Goal: Task Accomplishment & Management: Use online tool/utility

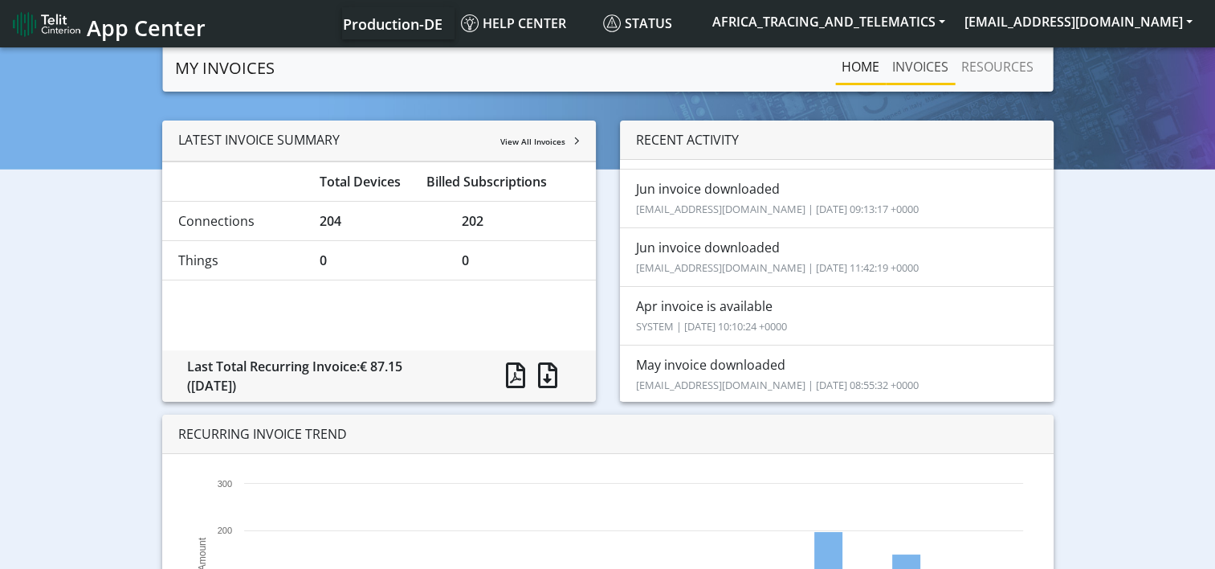
click at [904, 71] on link "INVOICES" at bounding box center [920, 67] width 69 height 32
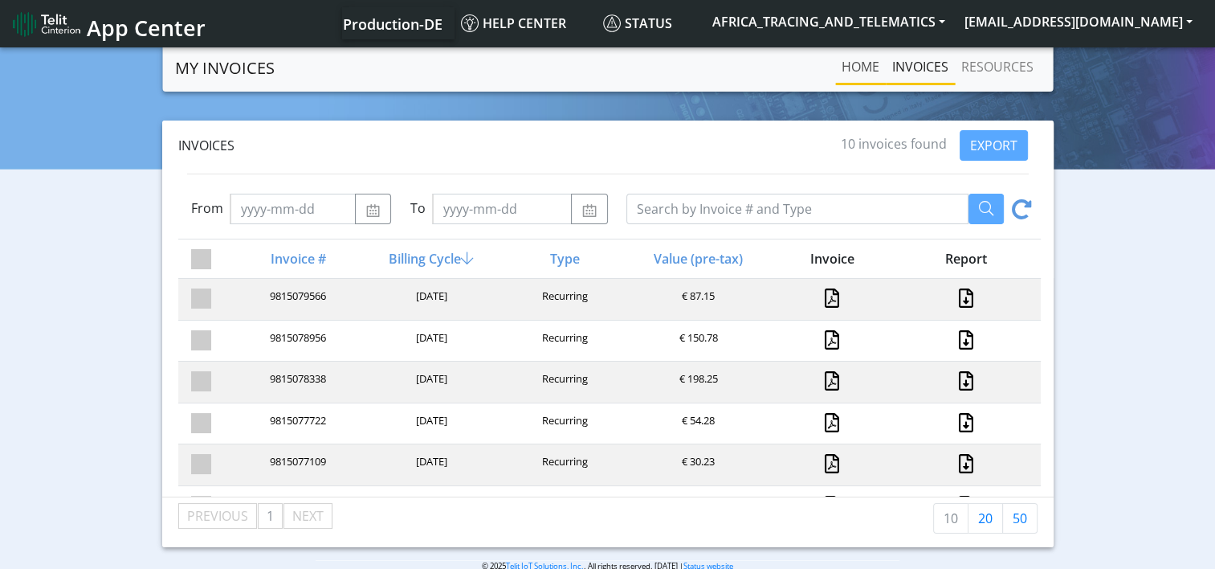
click at [845, 61] on link "Home" at bounding box center [860, 67] width 51 height 32
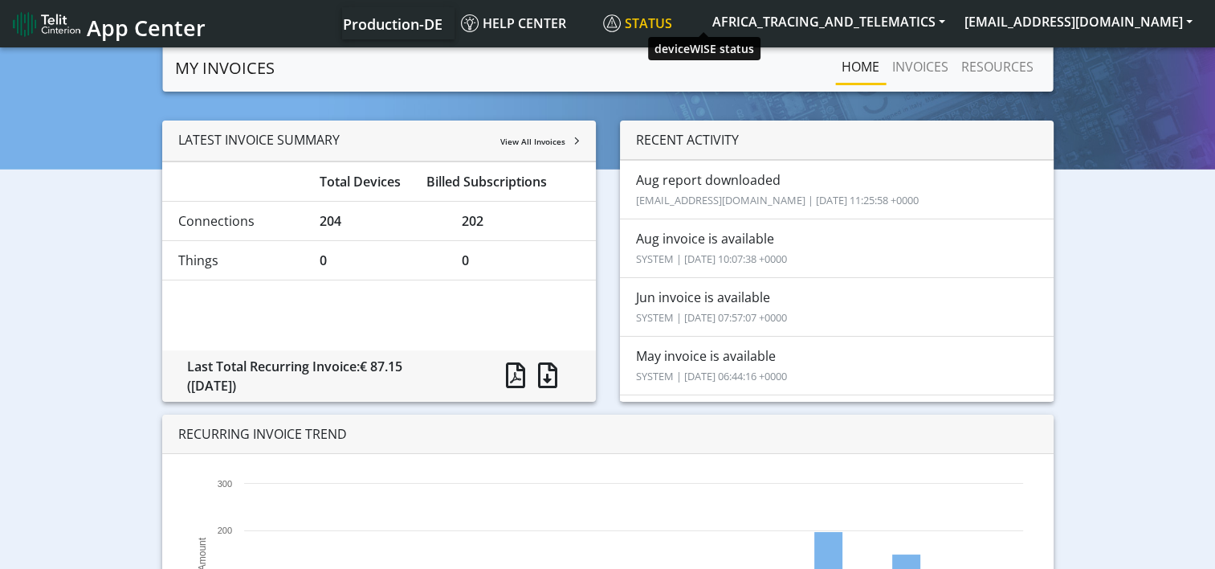
click at [672, 22] on span "Status" at bounding box center [637, 23] width 69 height 18
click at [555, 134] on div "LATEST INVOICE SUMMARY View All Invoices" at bounding box center [379, 140] width 434 height 41
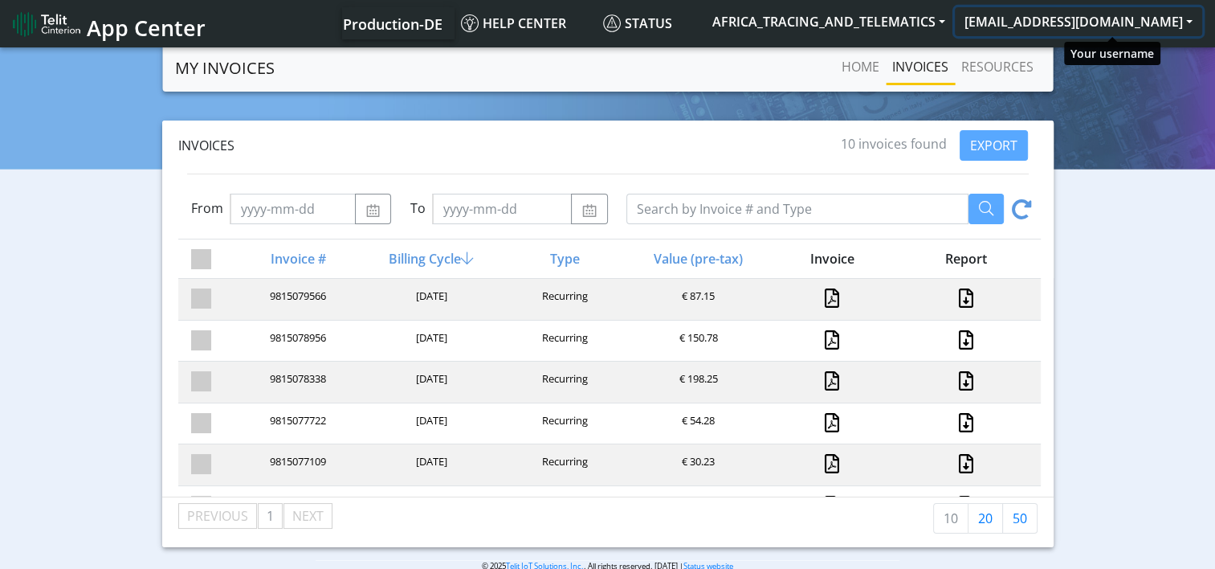
click at [1119, 22] on button "[EMAIL_ADDRESS][DOMAIN_NAME]" at bounding box center [1078, 21] width 247 height 29
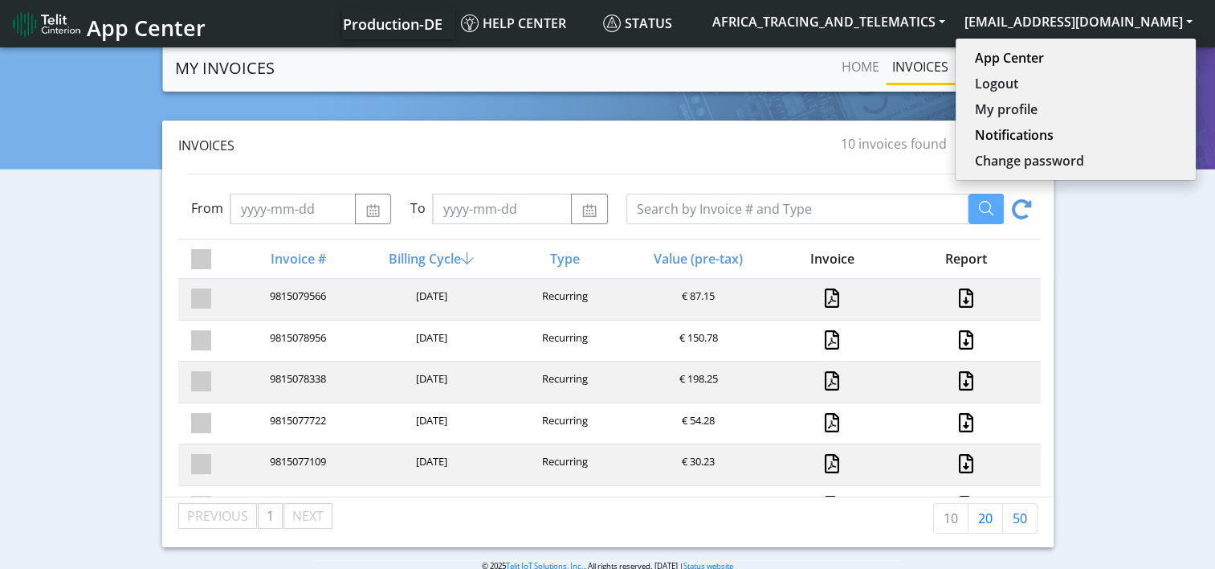
click at [178, 31] on span "App Center" at bounding box center [146, 28] width 119 height 30
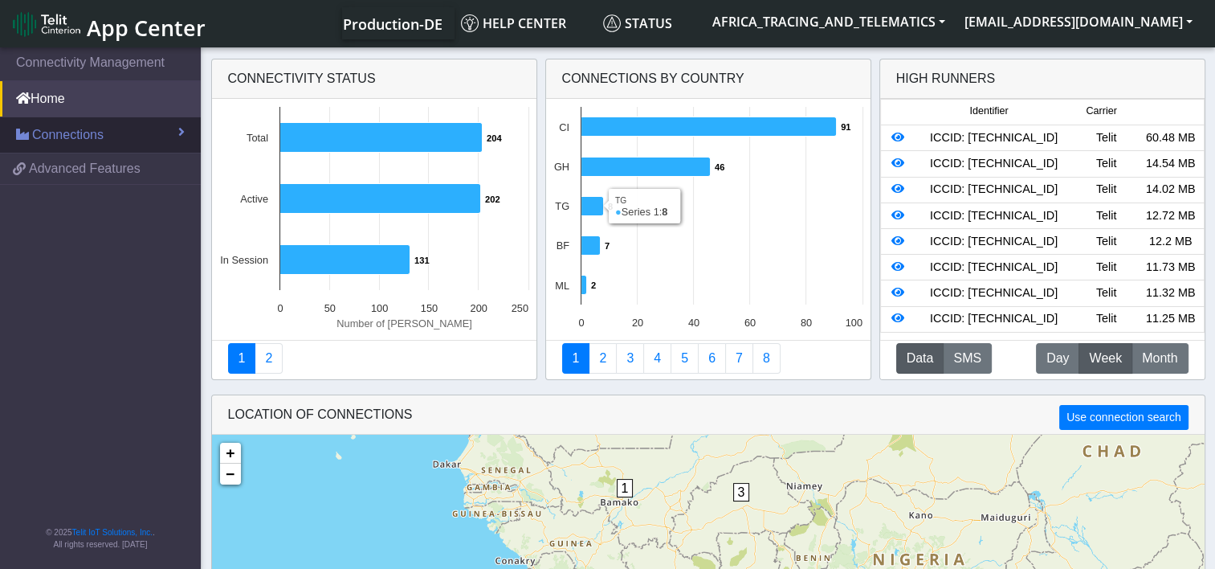
click at [54, 138] on span "Connections" at bounding box center [67, 134] width 71 height 19
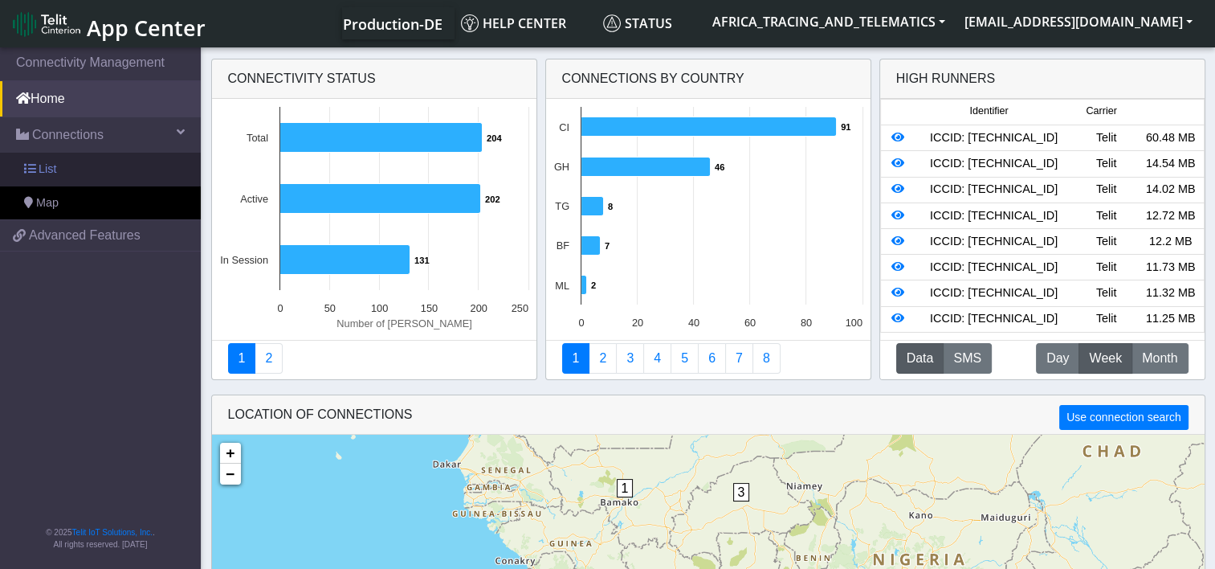
click at [66, 164] on link "List" at bounding box center [100, 170] width 201 height 34
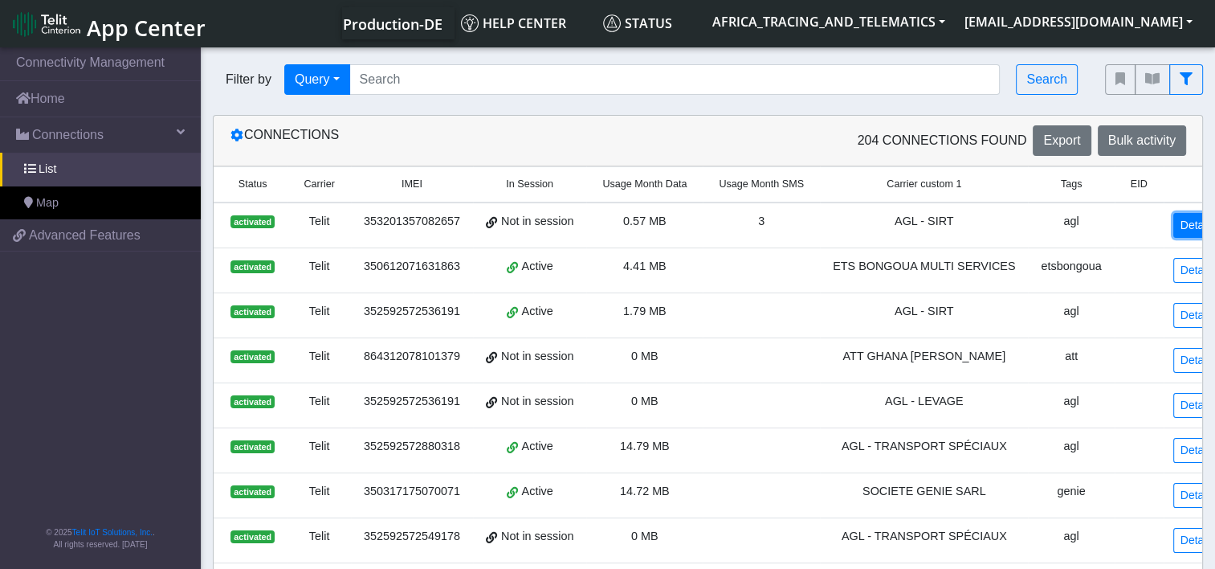
click at [1174, 220] on link "Details" at bounding box center [1198, 225] width 49 height 25
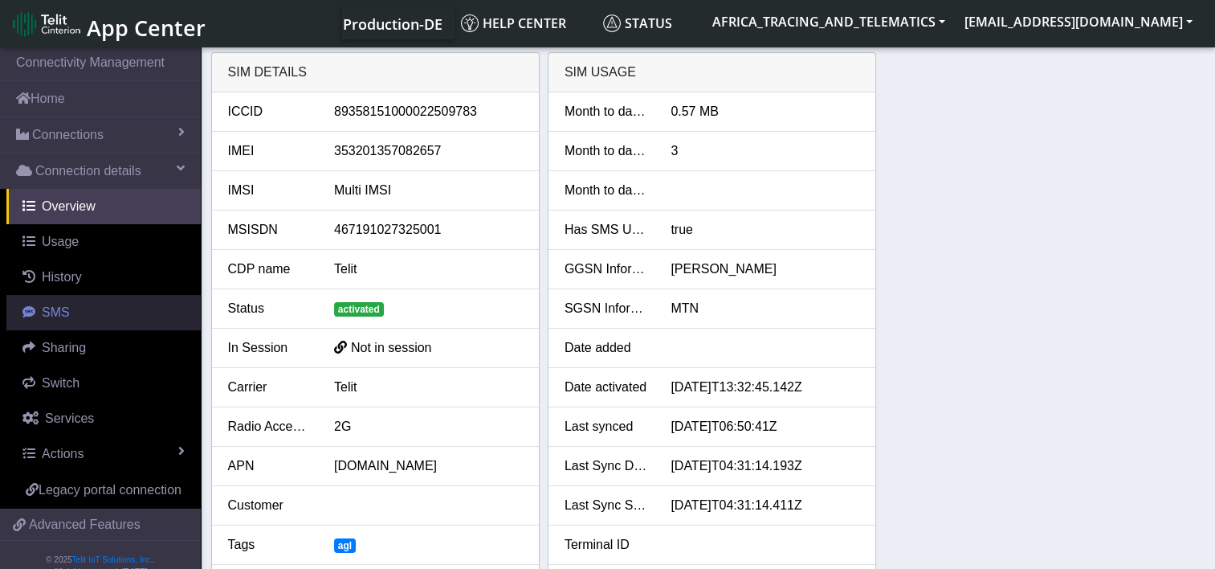
click at [84, 316] on link "SMS" at bounding box center [103, 312] width 194 height 35
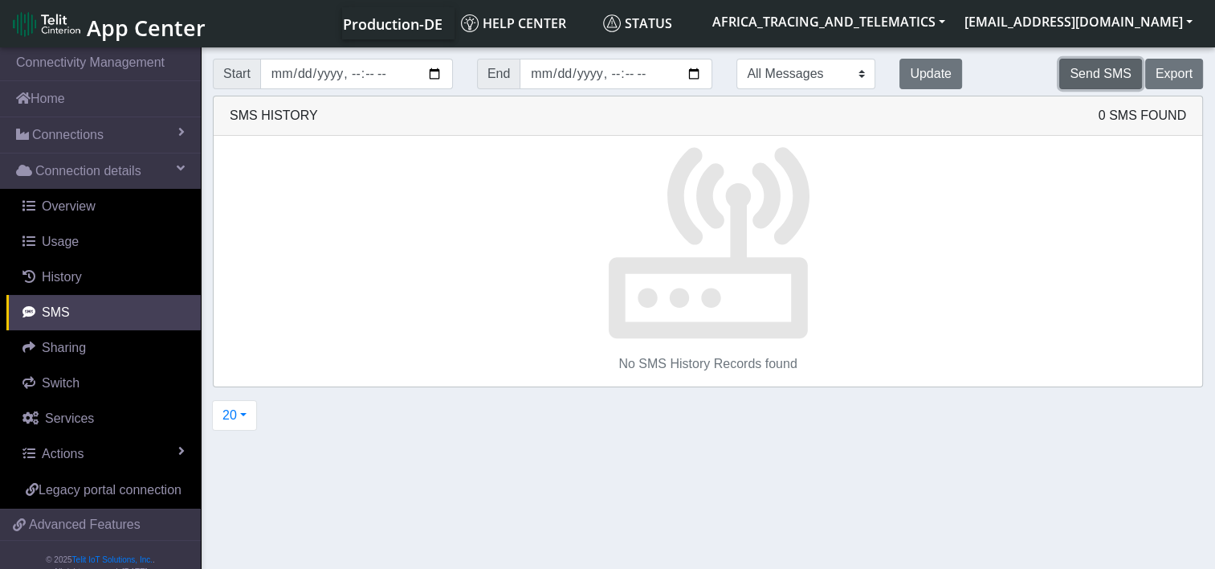
click at [1113, 72] on button "Send SMS" at bounding box center [1100, 74] width 82 height 31
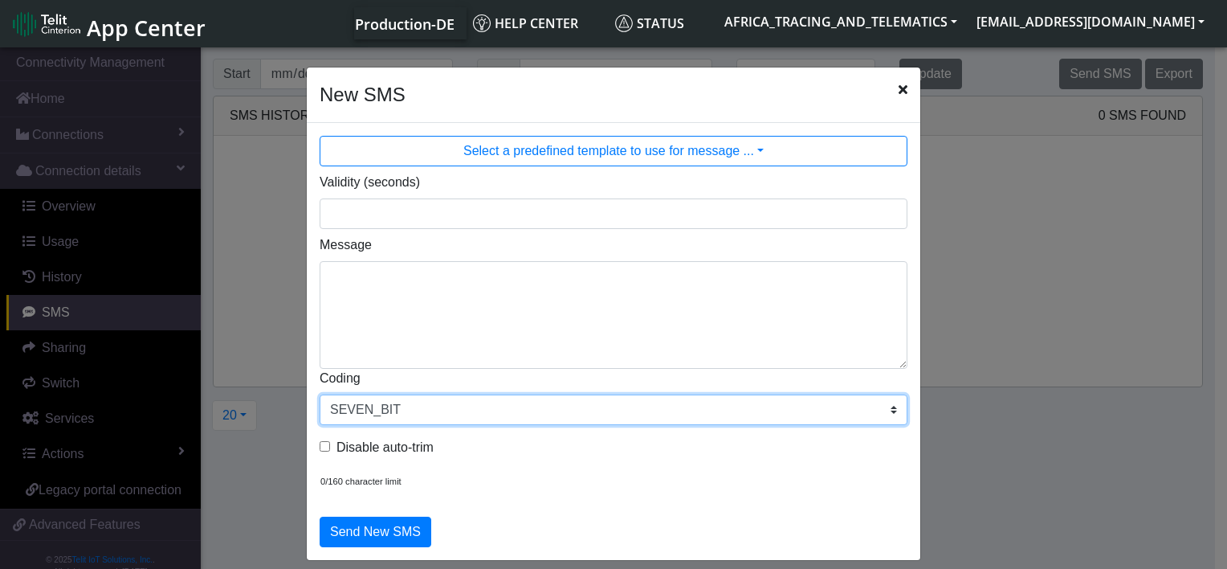
click at [428, 410] on select "SEVEN_BIT EIGHT_BIT UCS2" at bounding box center [614, 409] width 588 height 31
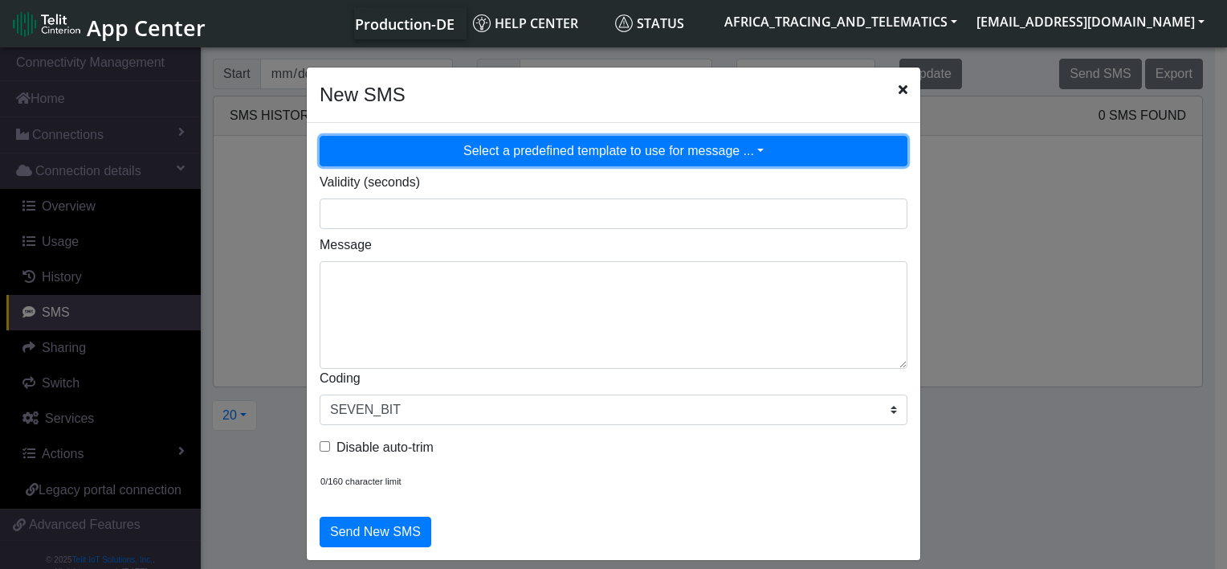
click at [709, 148] on button "Select a predefined template to use for message ..." at bounding box center [614, 151] width 588 height 31
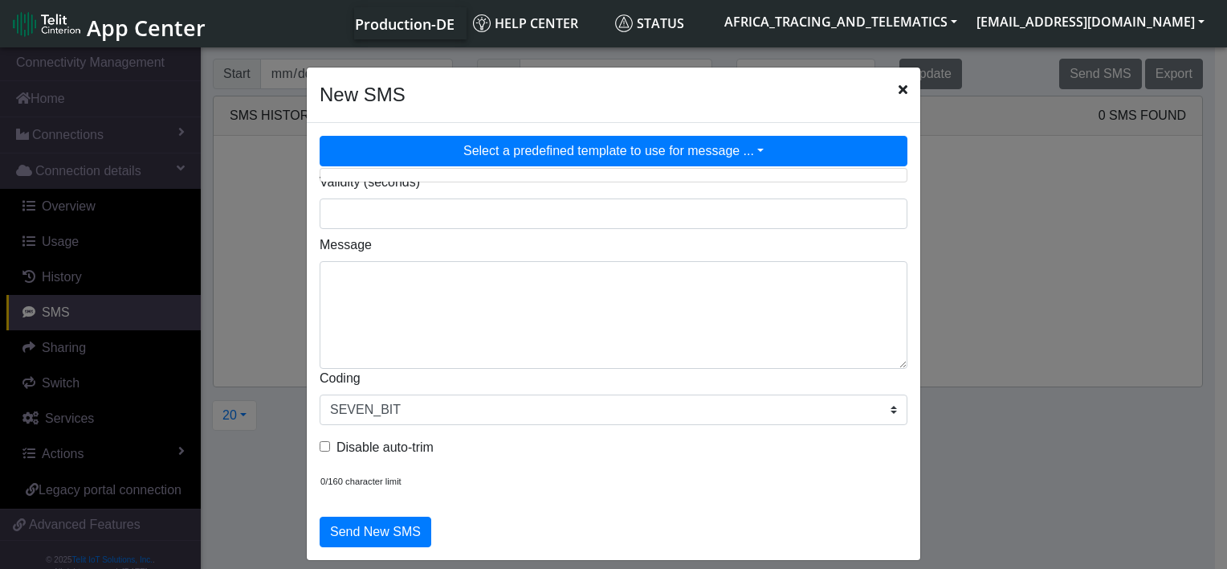
click at [530, 258] on div "Message" at bounding box center [614, 301] width 612 height 133
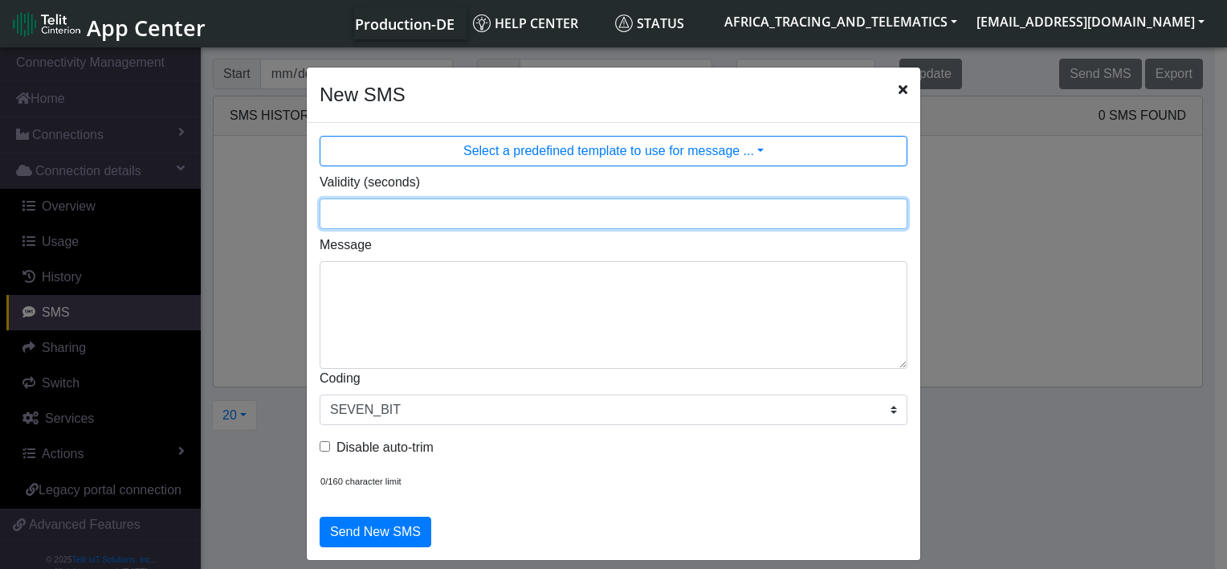
click at [508, 224] on input "Validity (seconds)" at bounding box center [614, 213] width 588 height 31
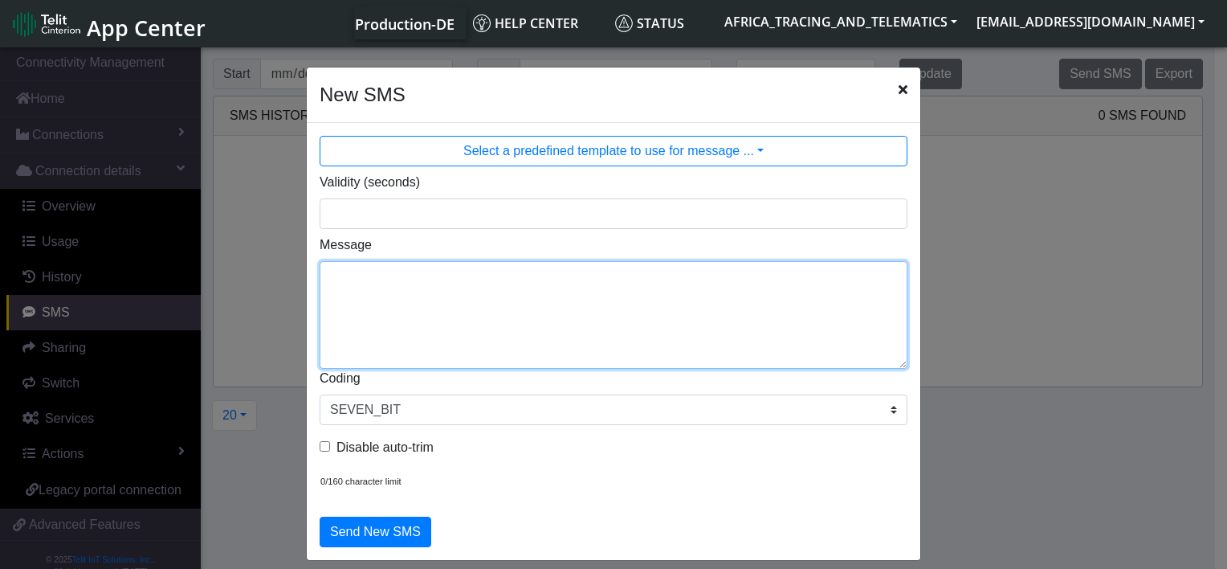
drag, startPoint x: 561, startPoint y: 309, endPoint x: 583, endPoint y: 277, distance: 38.8
click at [560, 310] on textarea "Message" at bounding box center [614, 315] width 588 height 108
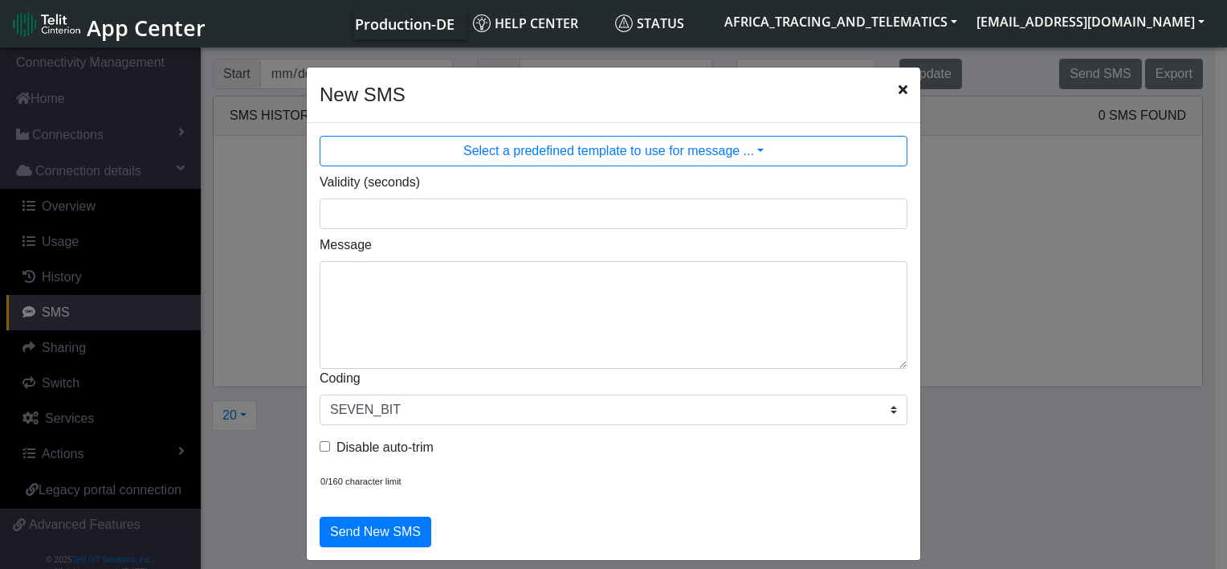
drag, startPoint x: 895, startPoint y: 87, endPoint x: 886, endPoint y: 88, distance: 8.9
click at [899, 87] on icon "Close" at bounding box center [903, 89] width 9 height 13
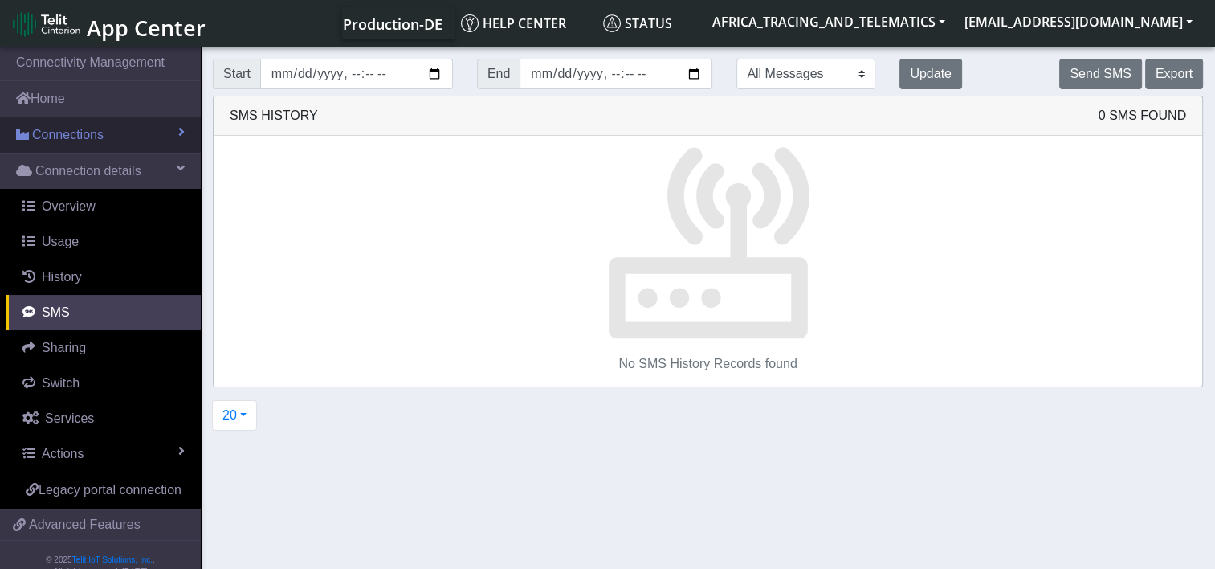
click at [133, 142] on link "Connections" at bounding box center [100, 134] width 201 height 35
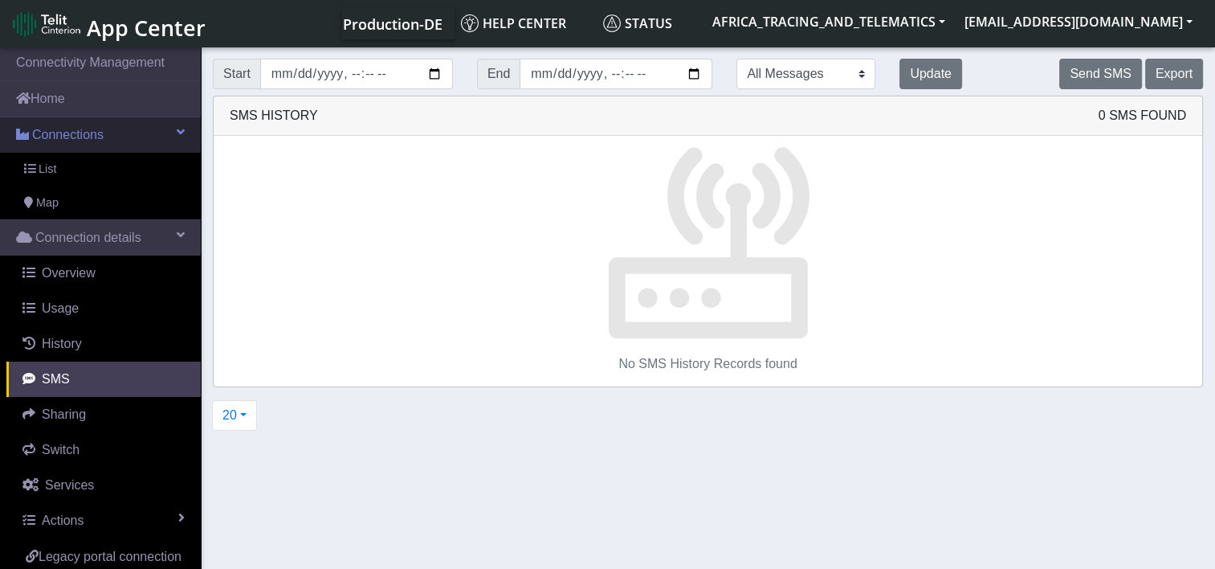
click at [133, 141] on link "Connections" at bounding box center [100, 134] width 201 height 35
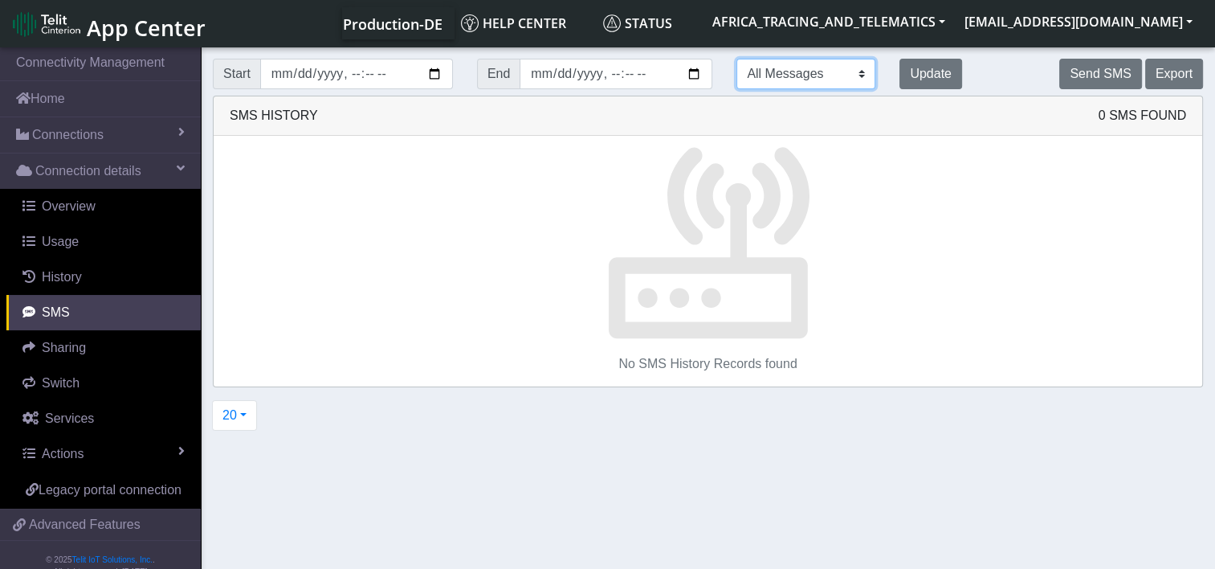
click at [806, 77] on select "All Messages Mobile Originated Mobile Terminated" at bounding box center [806, 74] width 139 height 31
click at [737, 59] on select "All Messages Mobile Originated Mobile Terminated" at bounding box center [806, 74] width 139 height 31
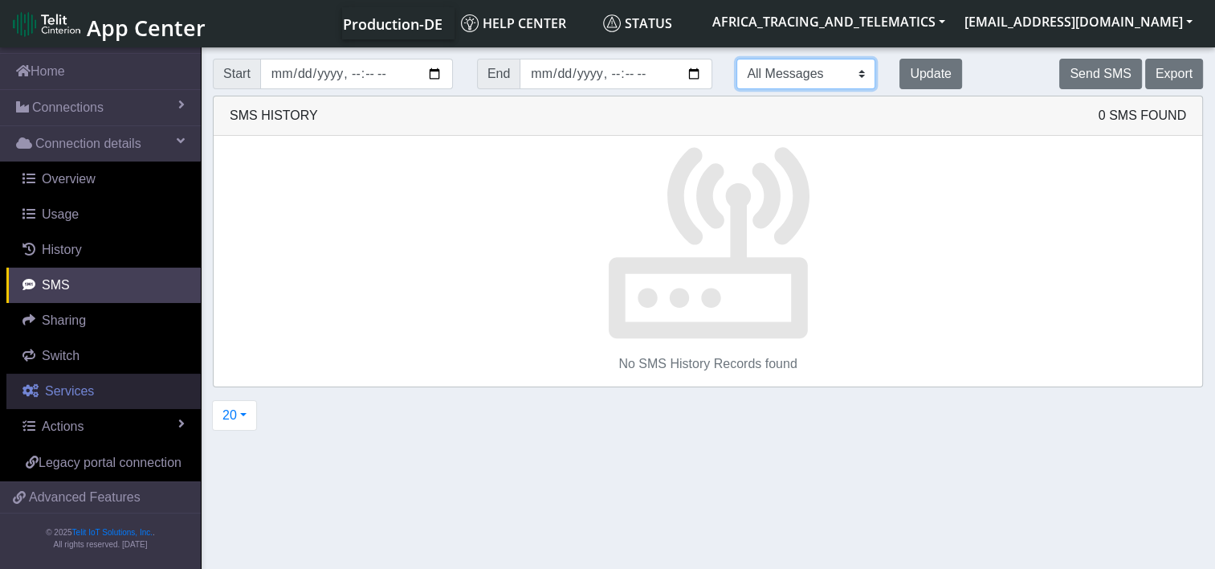
scroll to position [45, 0]
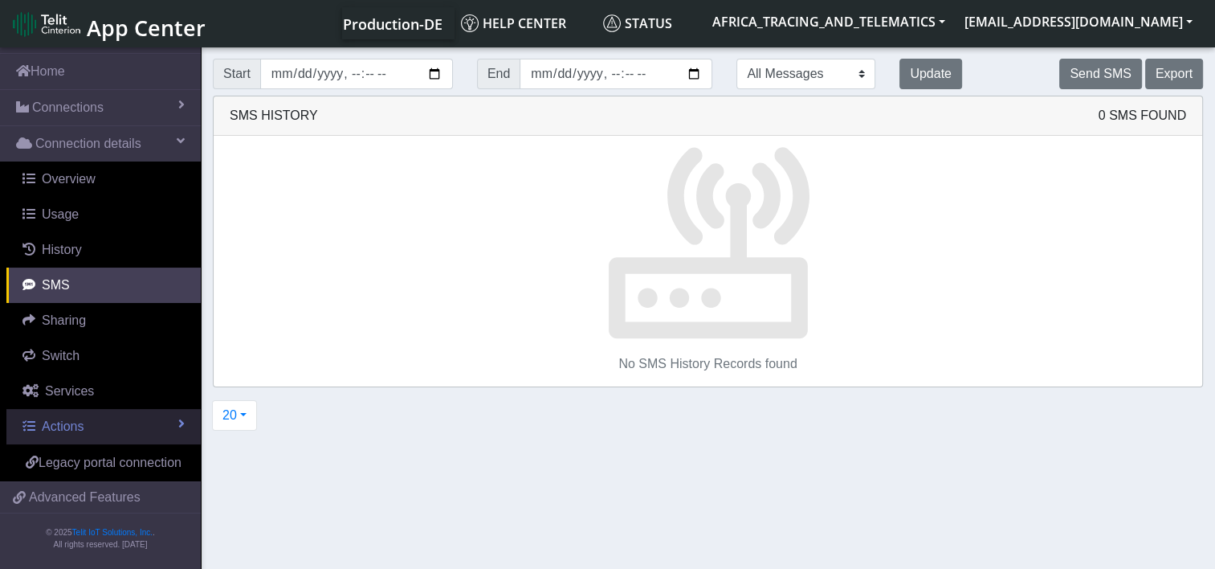
click at [164, 409] on link "Actions" at bounding box center [103, 426] width 194 height 35
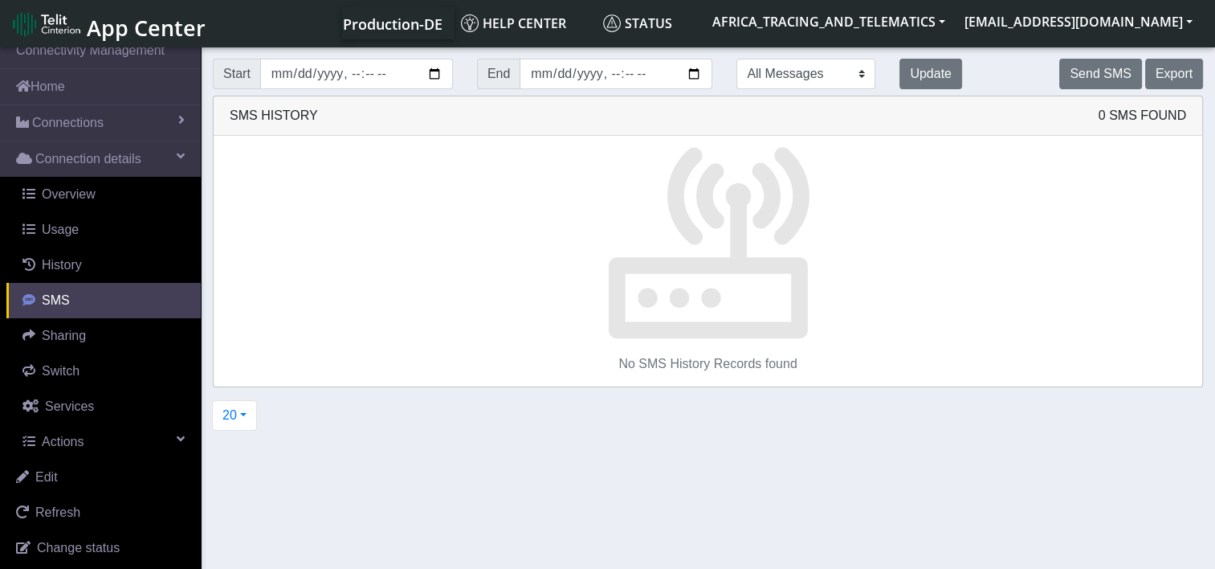
scroll to position [0, 0]
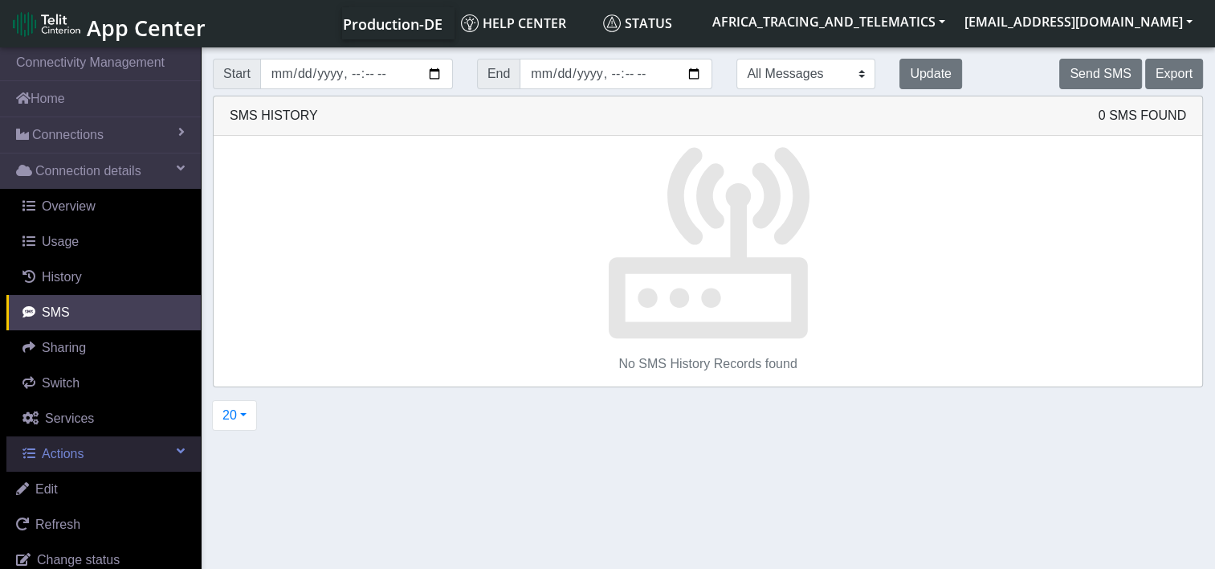
click at [177, 449] on span at bounding box center [181, 450] width 8 height 13
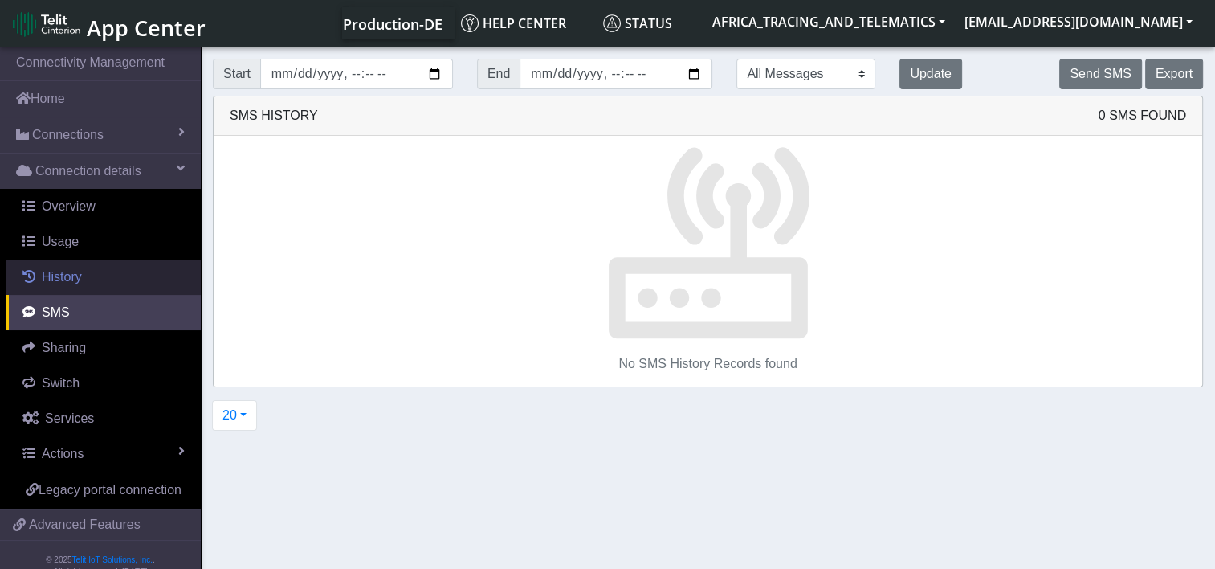
click at [45, 270] on span "History" at bounding box center [62, 277] width 40 height 14
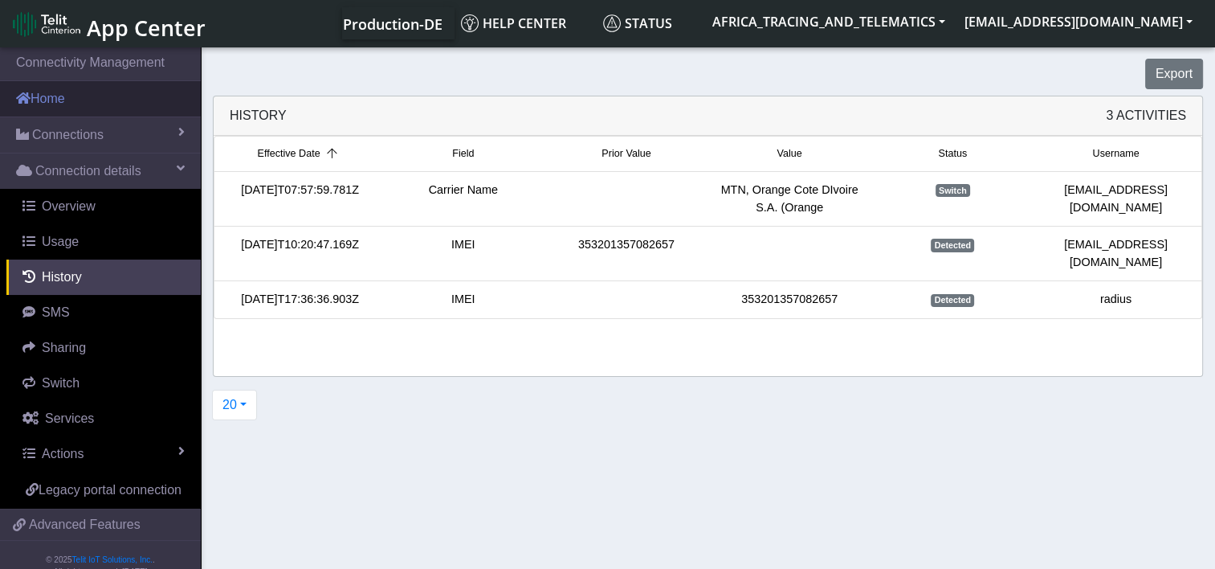
click at [47, 96] on link "Home" at bounding box center [100, 98] width 201 height 35
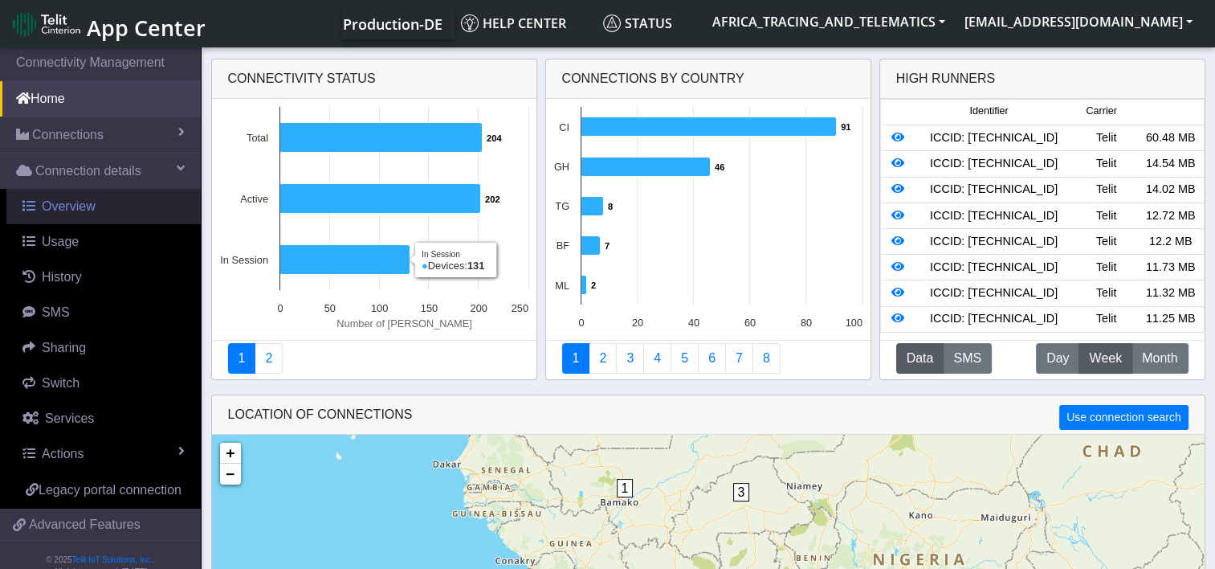
click at [89, 207] on span "Overview" at bounding box center [69, 206] width 54 height 14
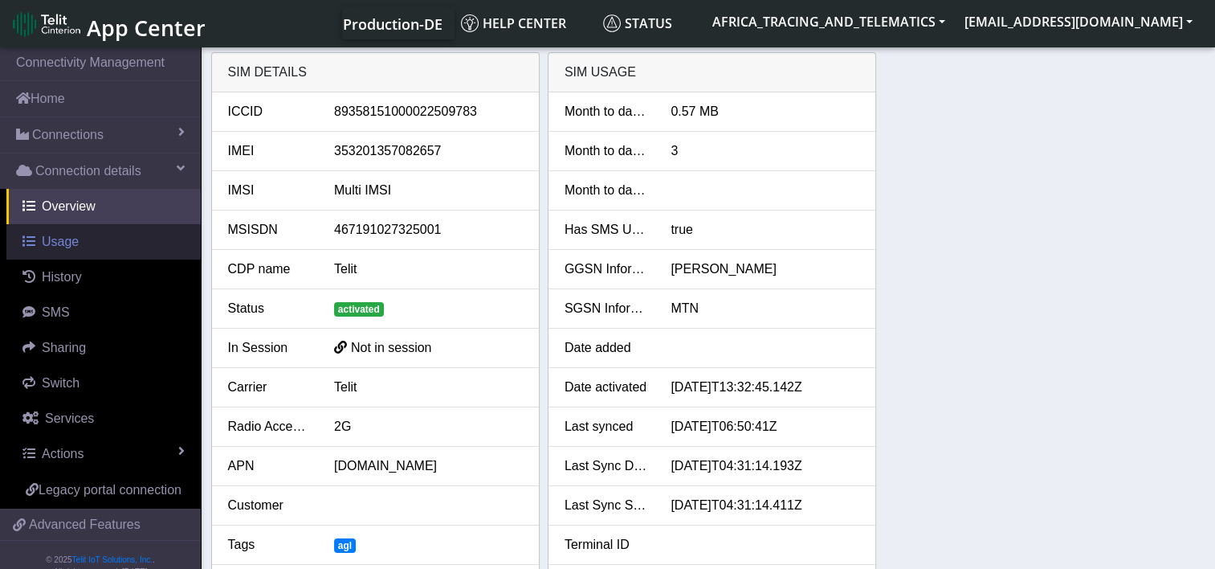
click at [60, 236] on span "Usage" at bounding box center [60, 242] width 37 height 14
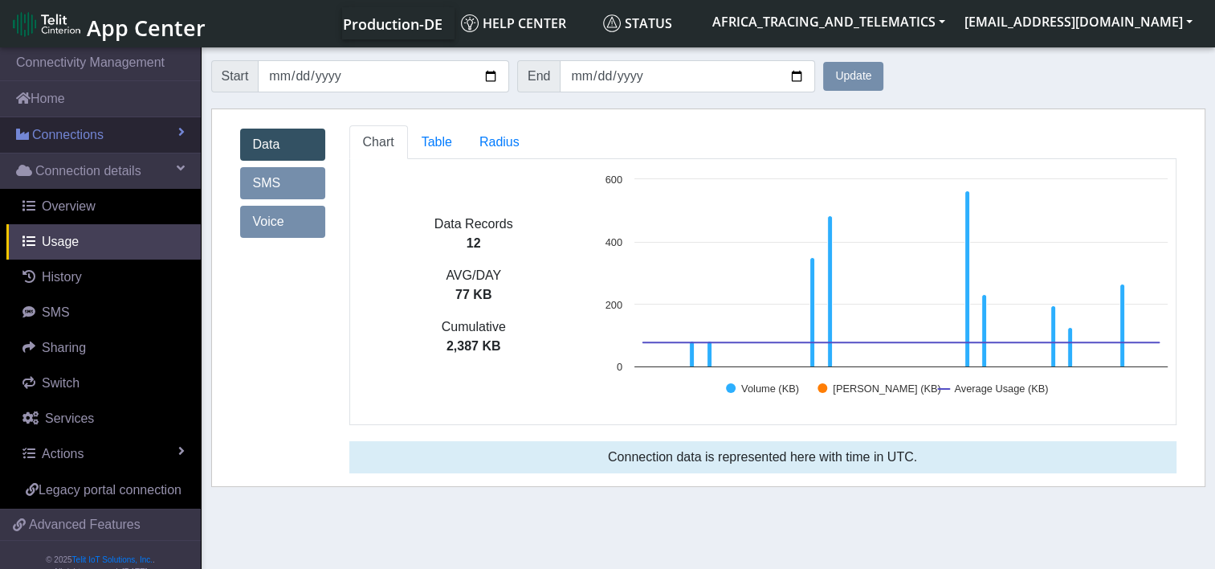
click at [117, 141] on link "Connections" at bounding box center [100, 134] width 201 height 35
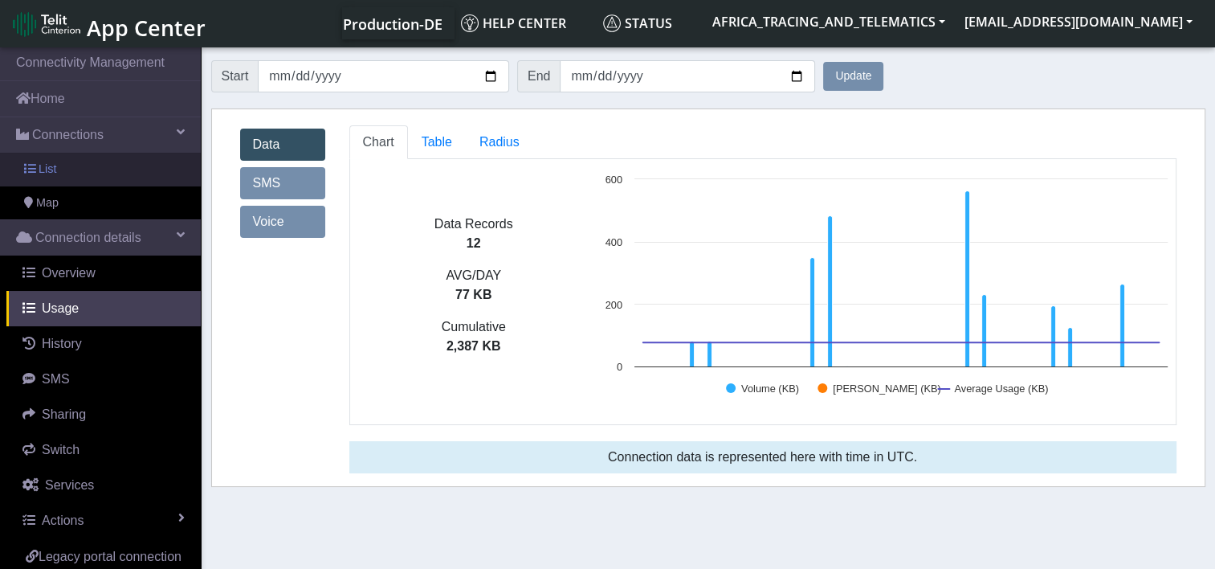
click at [51, 174] on span "List" at bounding box center [48, 170] width 18 height 18
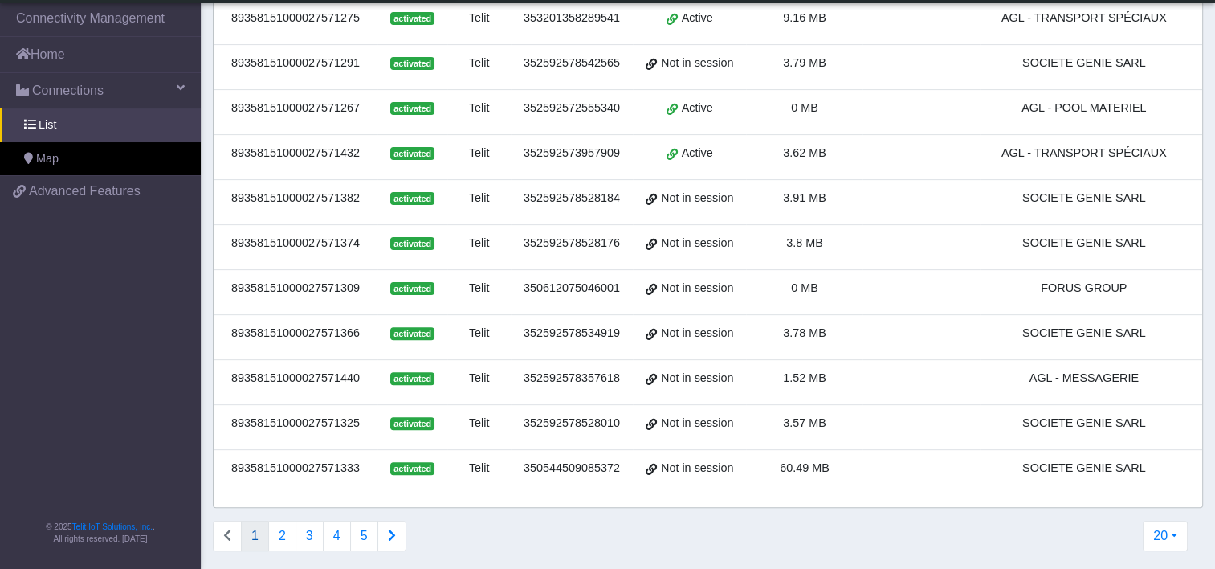
scroll to position [573, 0]
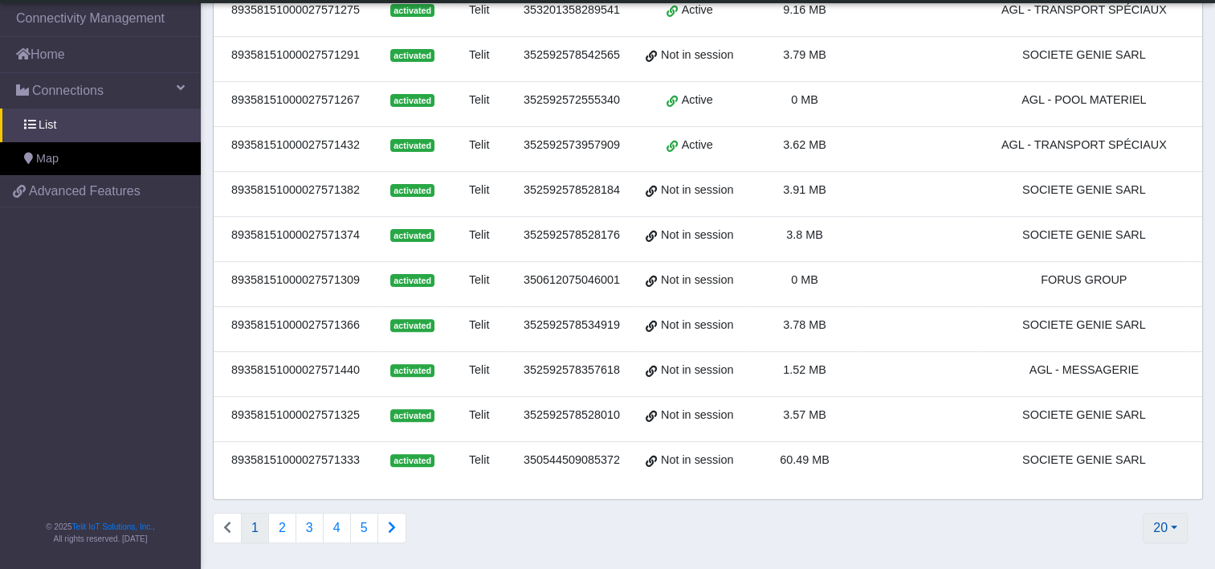
click at [1166, 526] on button "20" at bounding box center [1165, 527] width 45 height 31
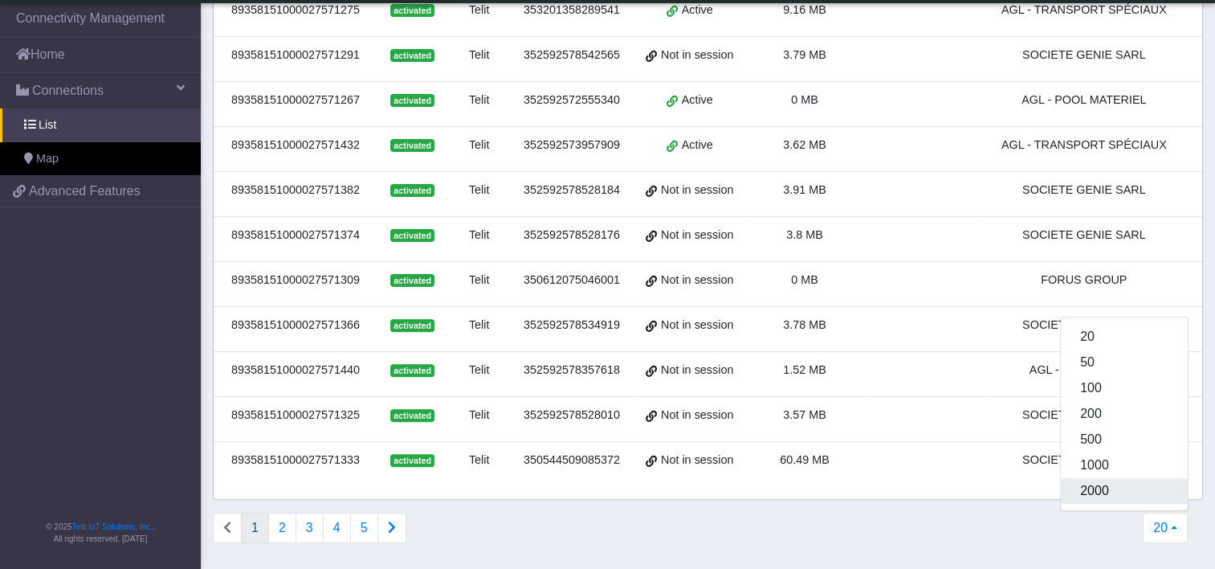
click at [1118, 498] on button "2000" at bounding box center [1124, 491] width 127 height 26
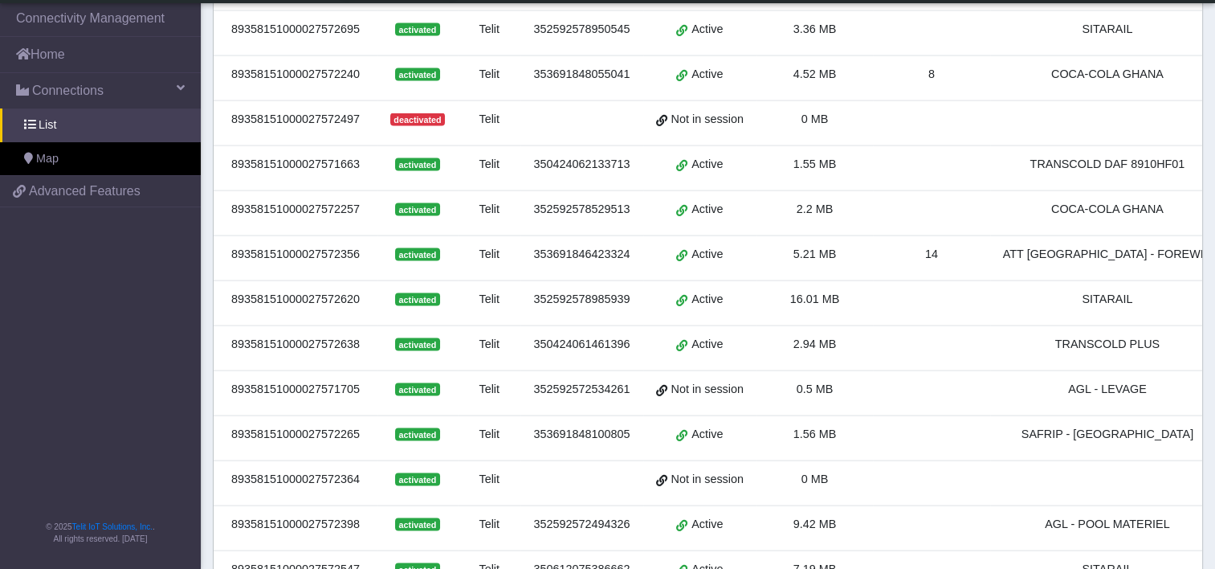
scroll to position [3856, 0]
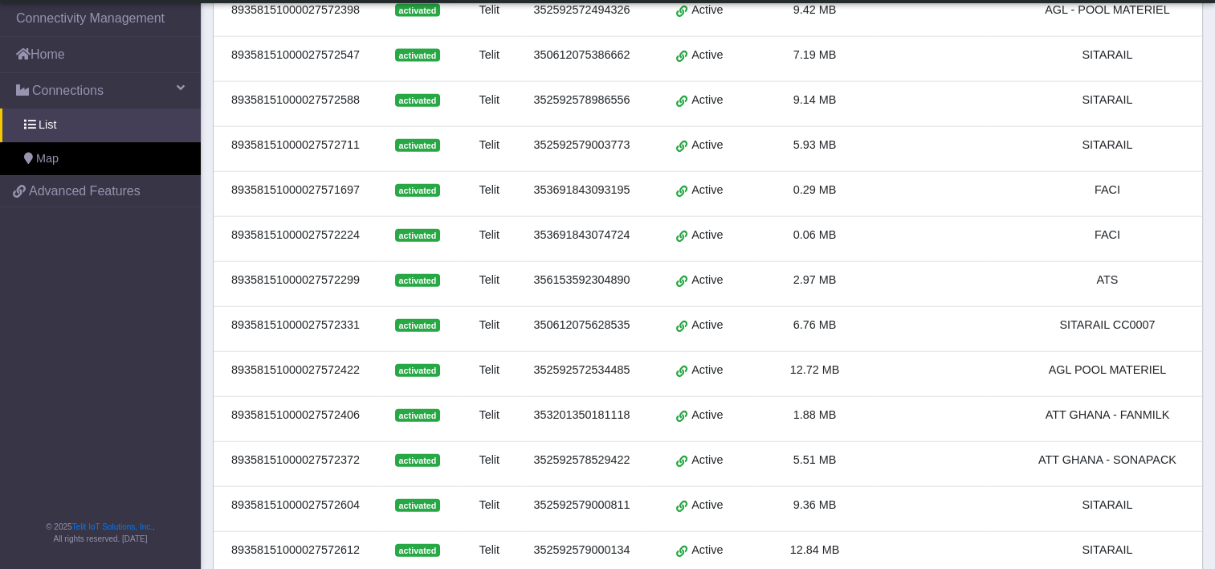
click at [556, 406] on div "353201350181118" at bounding box center [581, 415] width 103 height 18
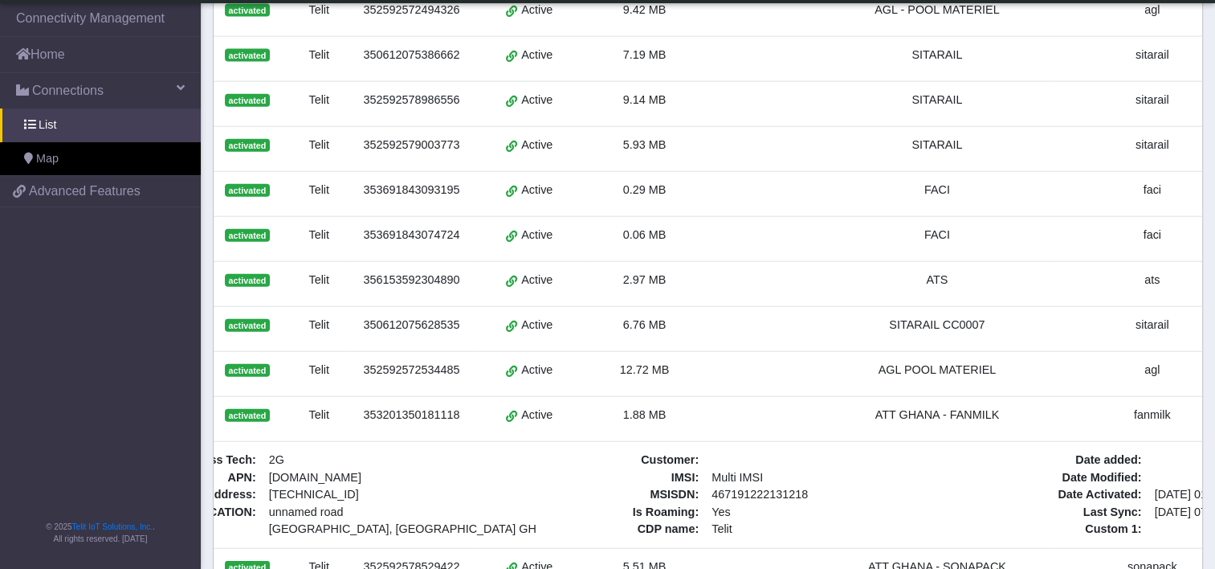
scroll to position [0, 205]
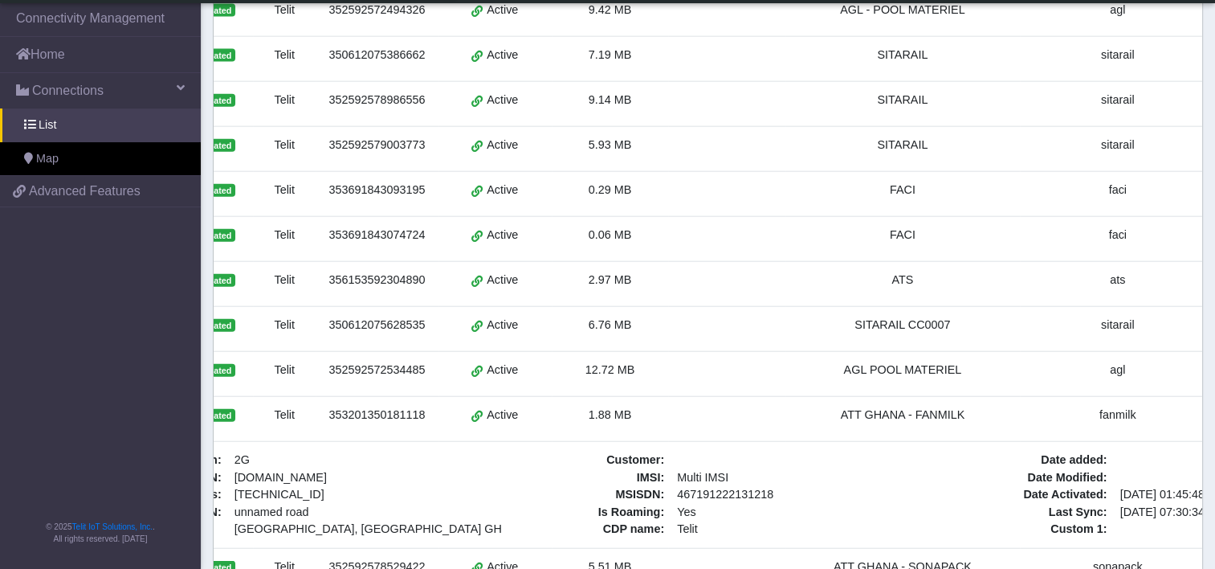
click at [612, 408] on span "1.88 MB" at bounding box center [610, 414] width 43 height 13
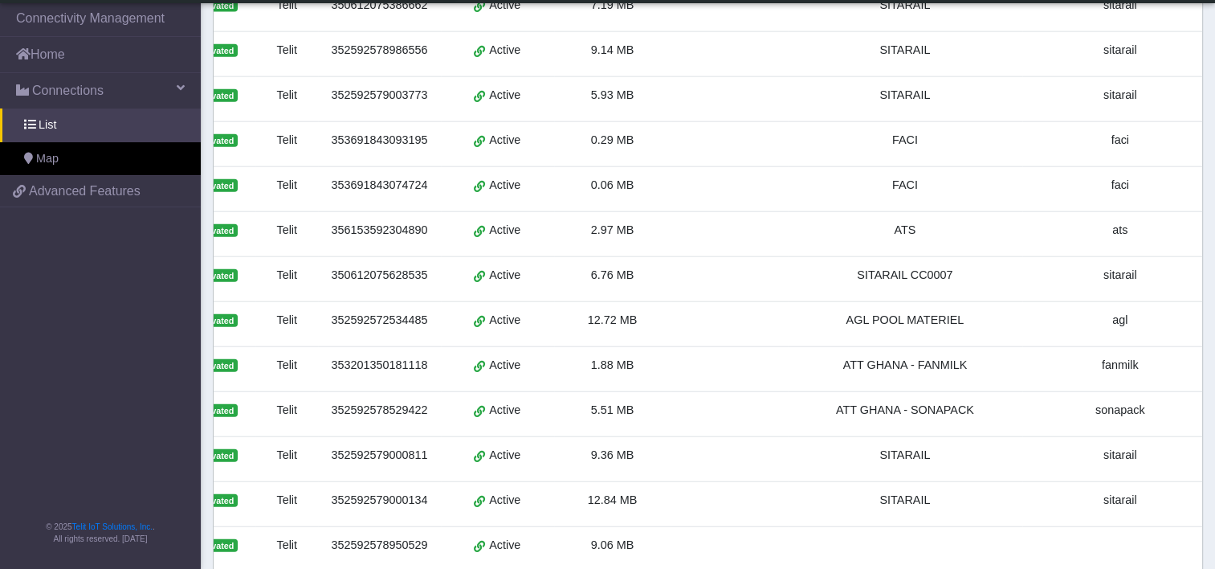
scroll to position [4097, 0]
